Goal: Navigation & Orientation: Find specific page/section

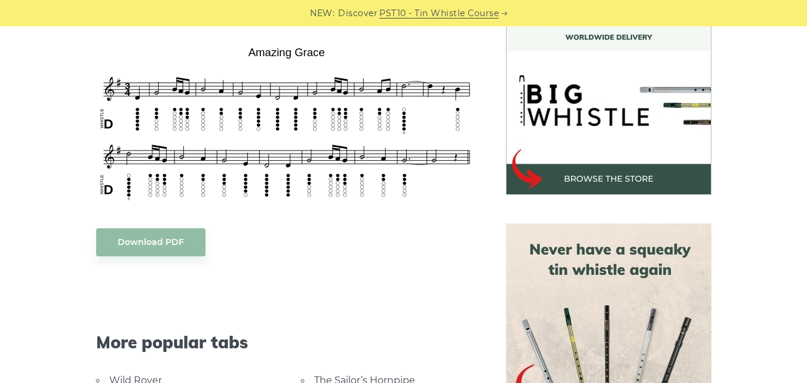
scroll to position [382, 0]
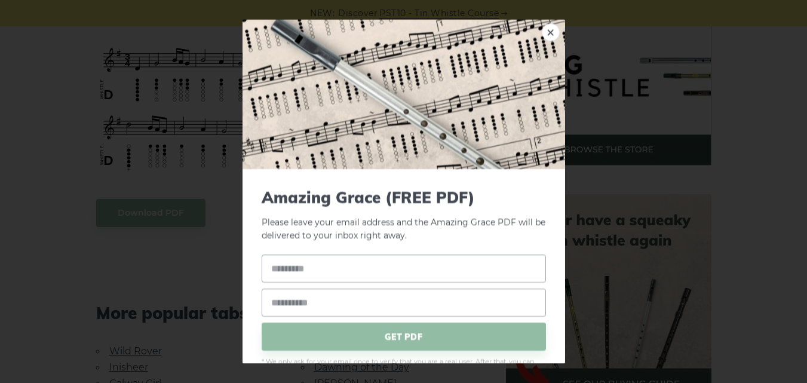
click at [77, 15] on div "× Amazing Grace (FREE PDF) Please leave your email address and the Amazing Grac…" at bounding box center [403, 191] width 807 height 383
click at [94, 67] on div "× Amazing Grace (FREE PDF) Please leave your email address and the Amazing Grac…" at bounding box center [403, 191] width 807 height 383
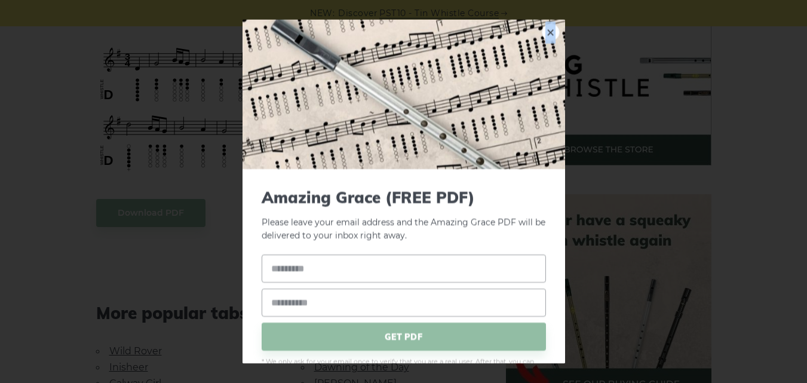
click at [545, 33] on link "×" at bounding box center [550, 32] width 18 height 18
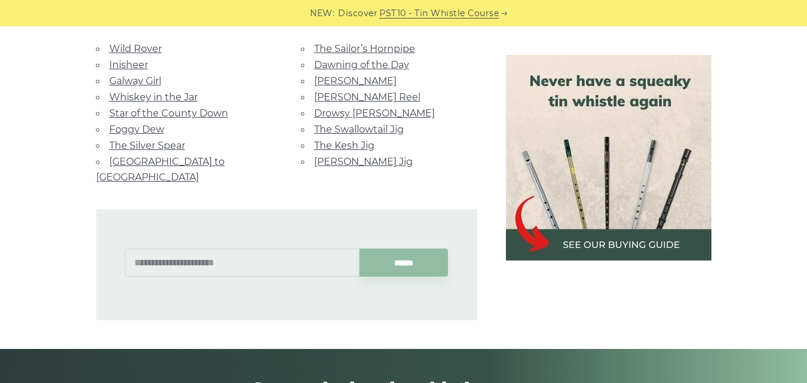
scroll to position [692, 0]
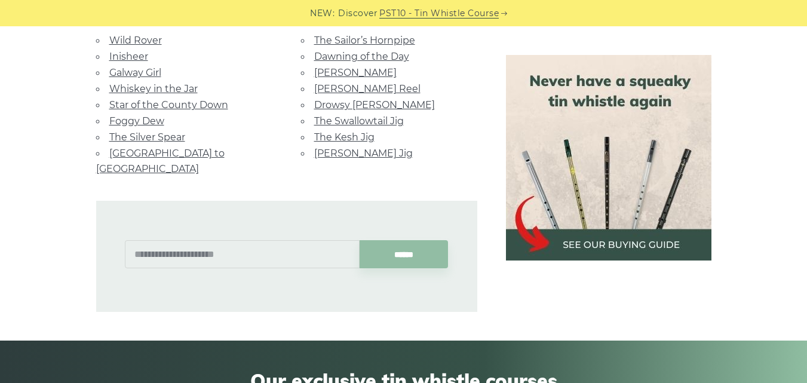
click at [627, 201] on img at bounding box center [608, 157] width 205 height 205
